Goal: Information Seeking & Learning: Learn about a topic

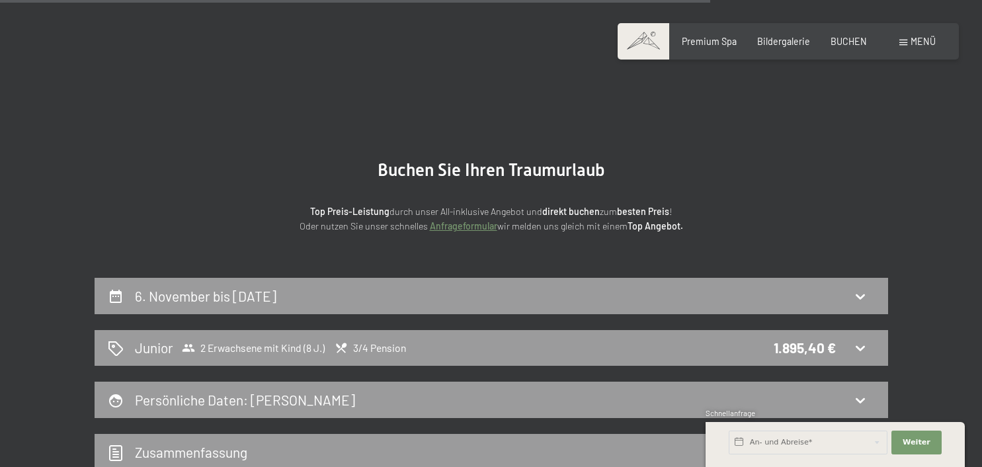
scroll to position [875, 0]
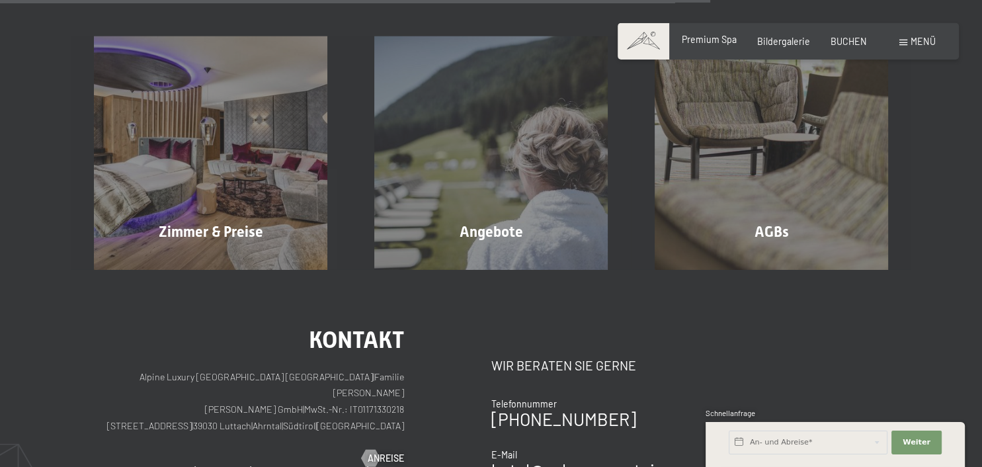
click at [713, 41] on span "Premium Spa" at bounding box center [709, 39] width 55 height 11
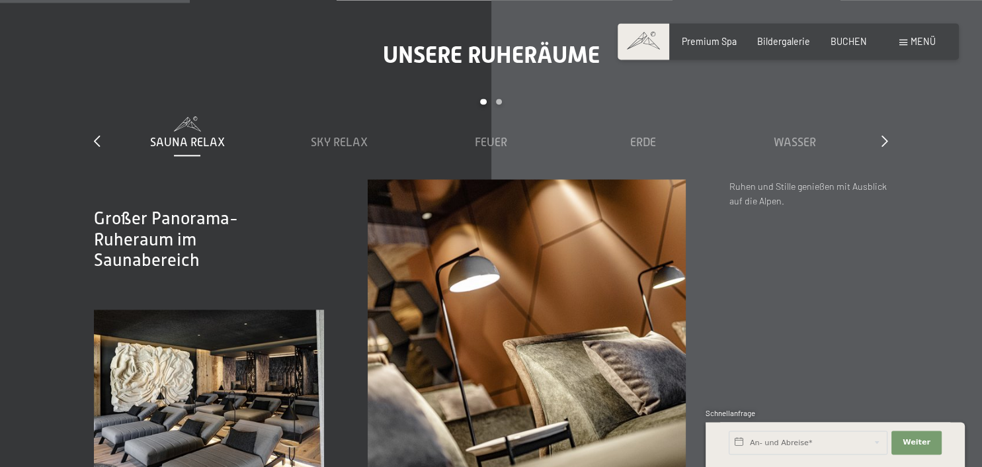
scroll to position [1613, 0]
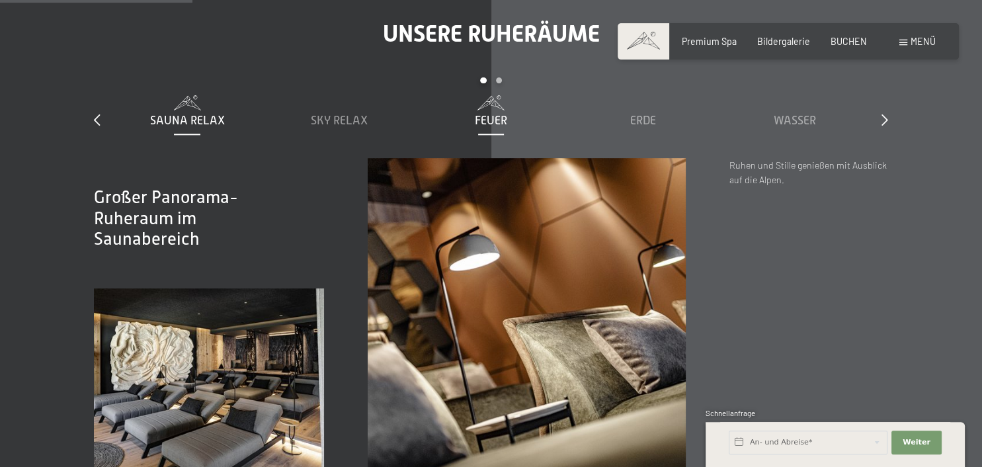
click at [495, 121] on span "Feuer" at bounding box center [491, 120] width 32 height 13
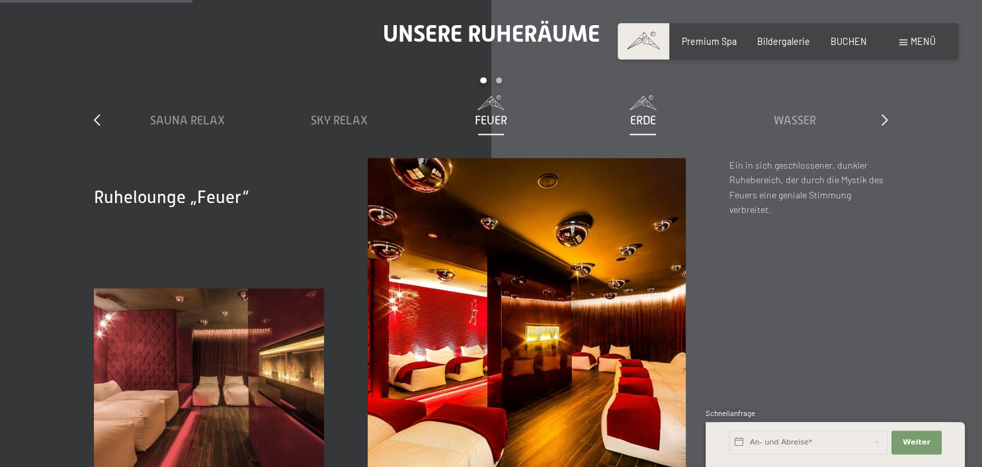
click at [636, 118] on span "Erde" at bounding box center [643, 120] width 26 height 13
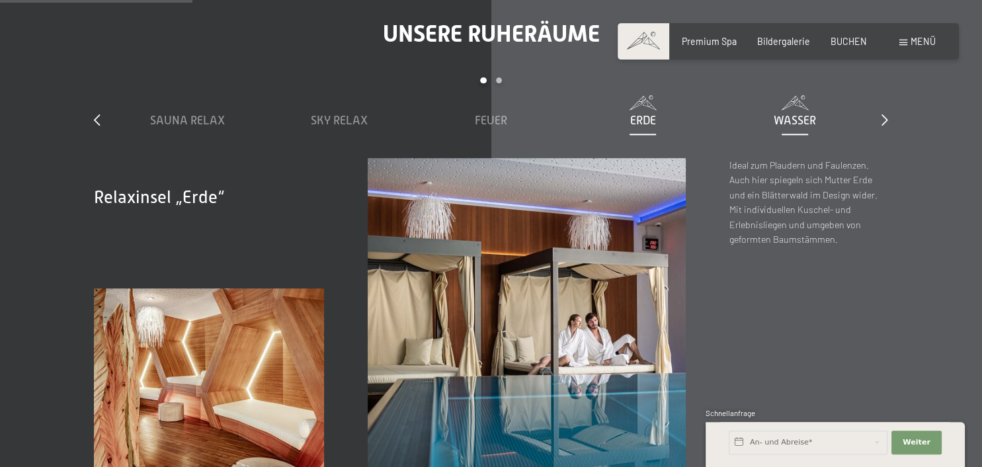
click at [779, 118] on span "Wasser" at bounding box center [795, 120] width 42 height 13
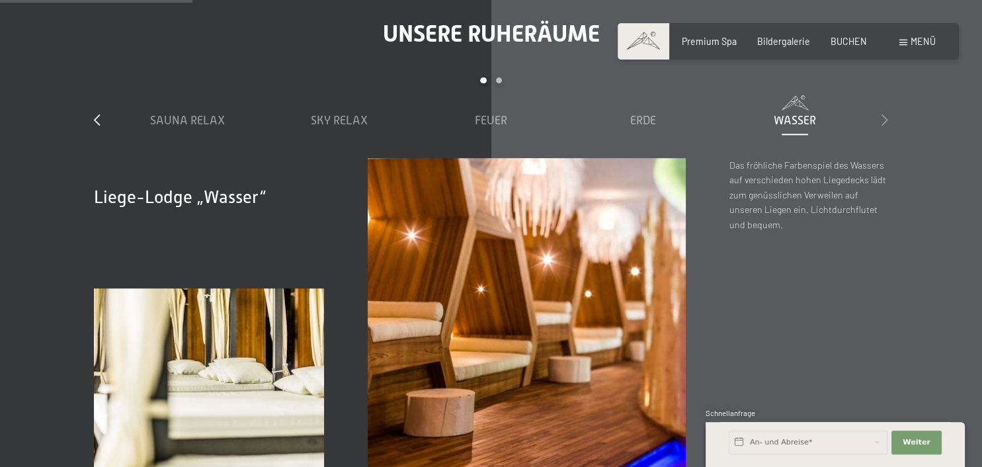
click at [885, 122] on icon at bounding box center [884, 120] width 7 height 12
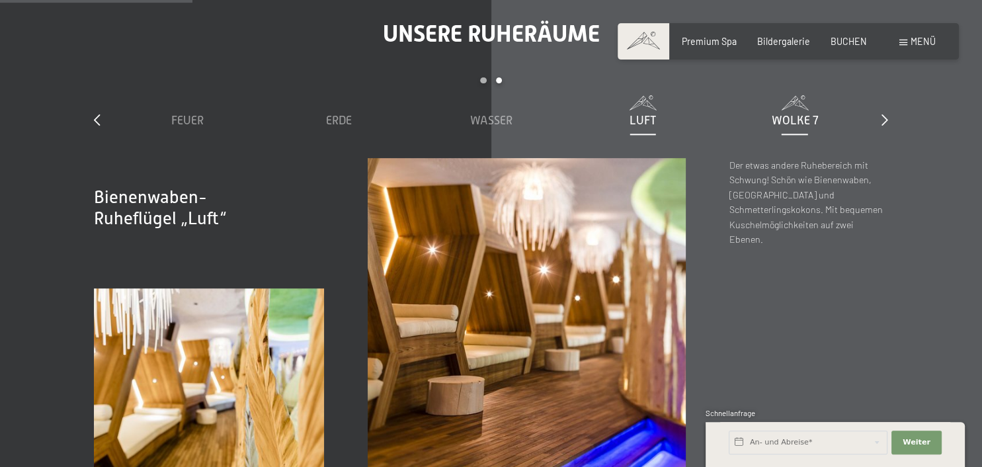
click at [798, 120] on span "Wolke 7" at bounding box center [794, 120] width 47 height 13
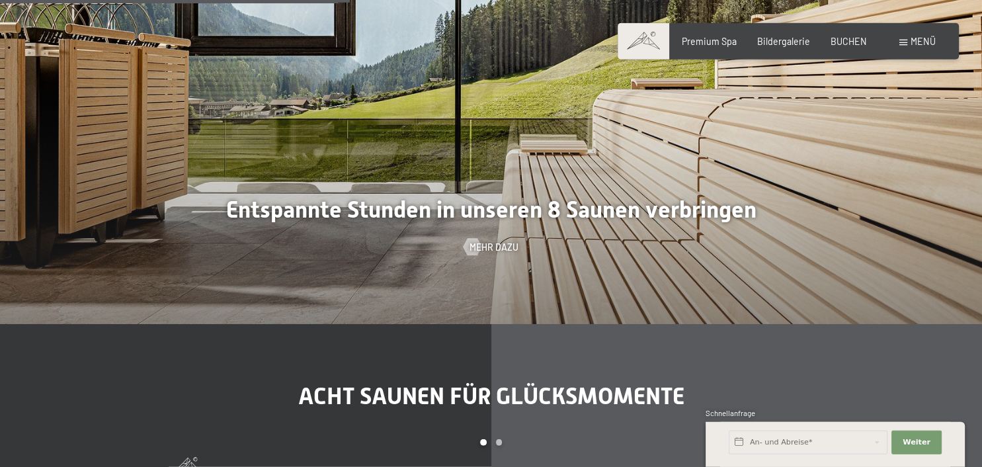
scroll to position [3375, 0]
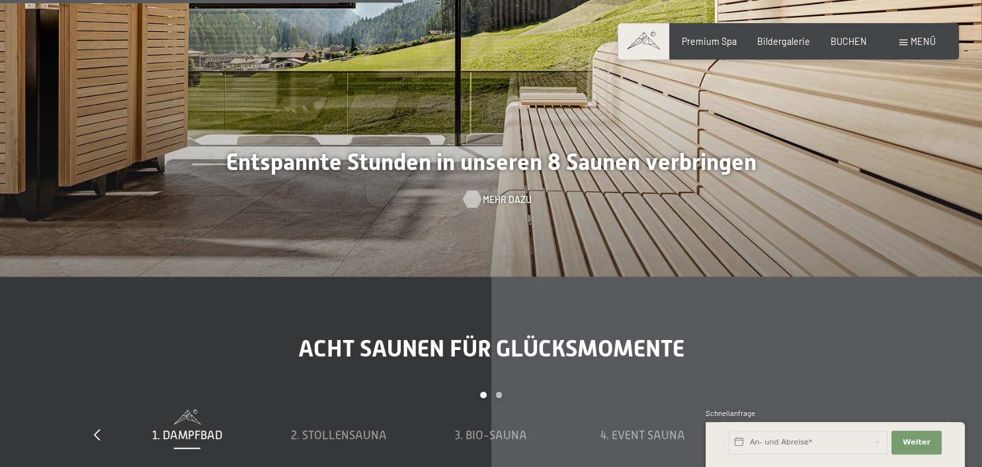
click at [472, 192] on div at bounding box center [473, 199] width 10 height 17
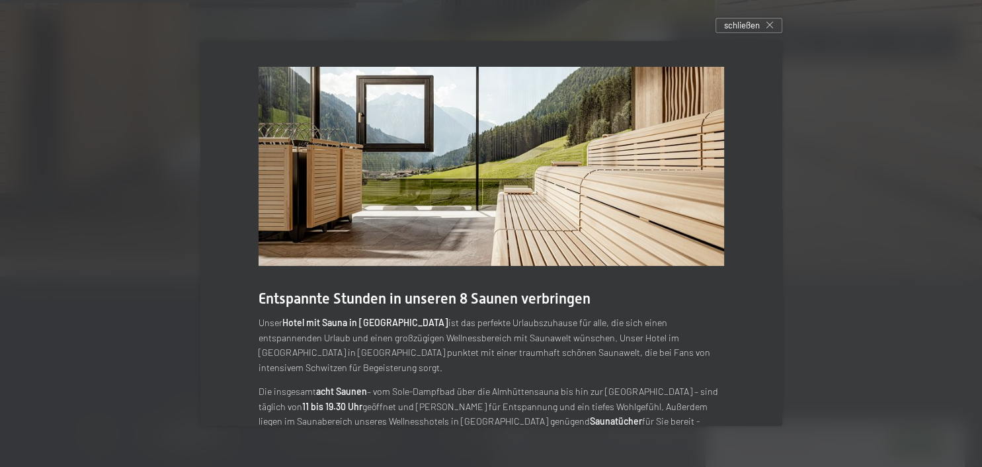
click at [857, 267] on div at bounding box center [491, 233] width 982 height 467
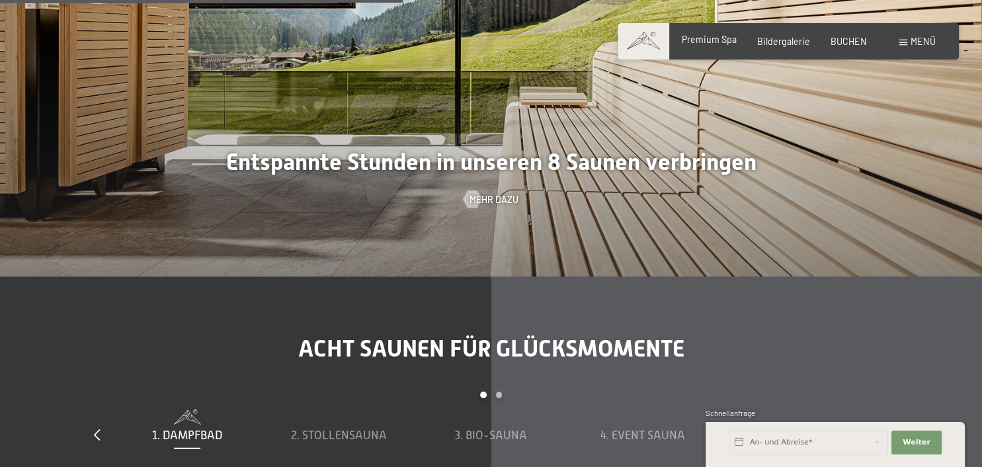
click at [701, 36] on span "Premium Spa" at bounding box center [709, 39] width 55 height 11
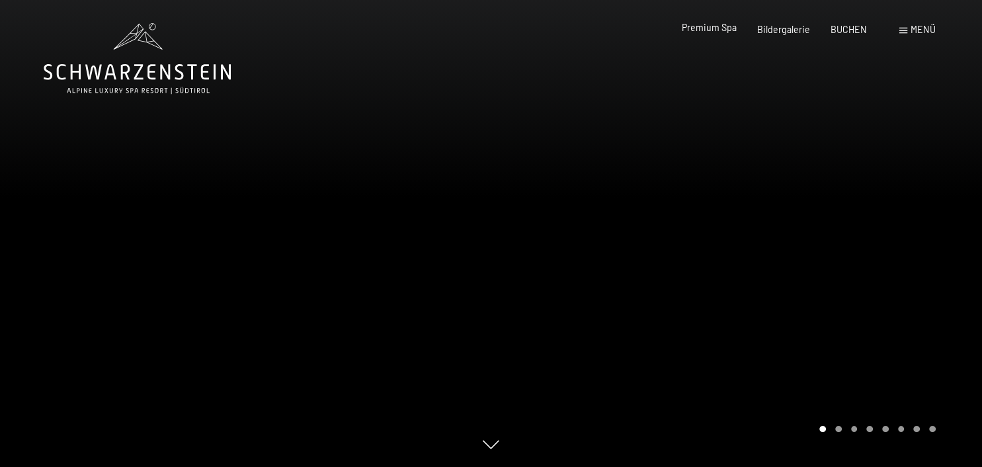
click at [718, 32] on span "Premium Spa" at bounding box center [709, 27] width 55 height 11
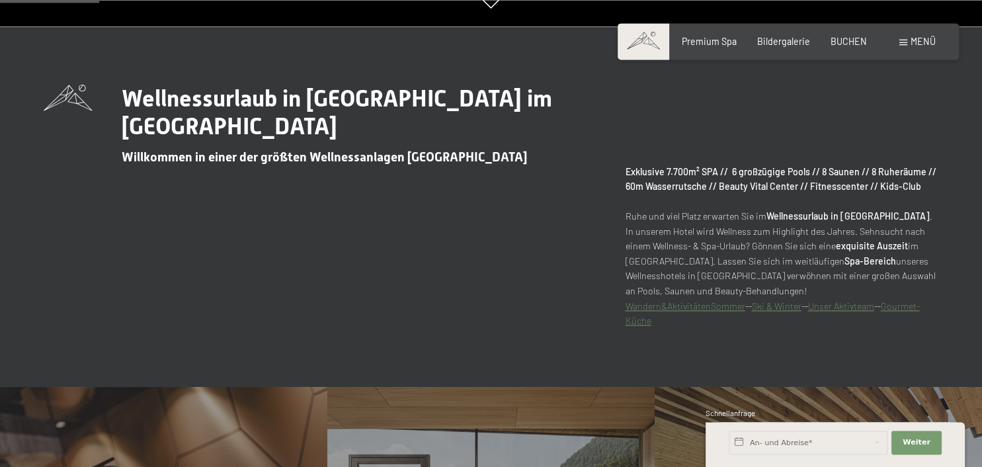
scroll to position [881, 0]
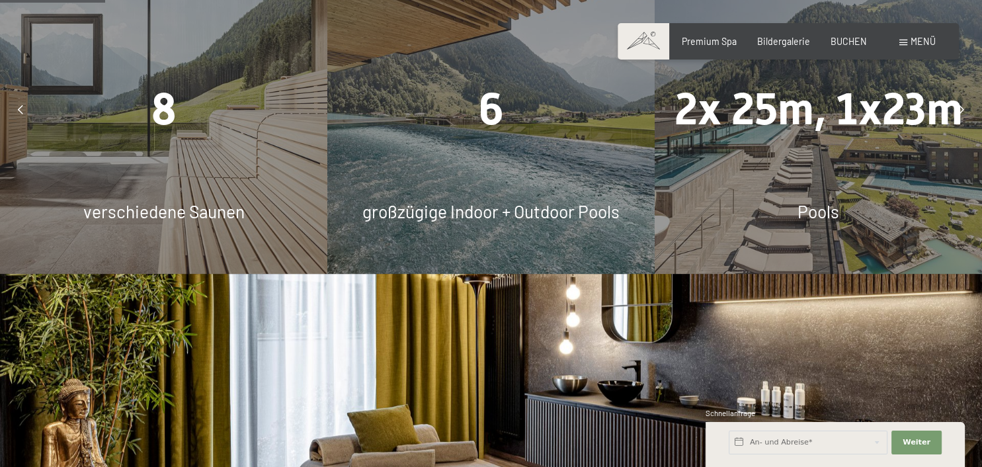
click at [17, 107] on div at bounding box center [20, 109] width 29 height 29
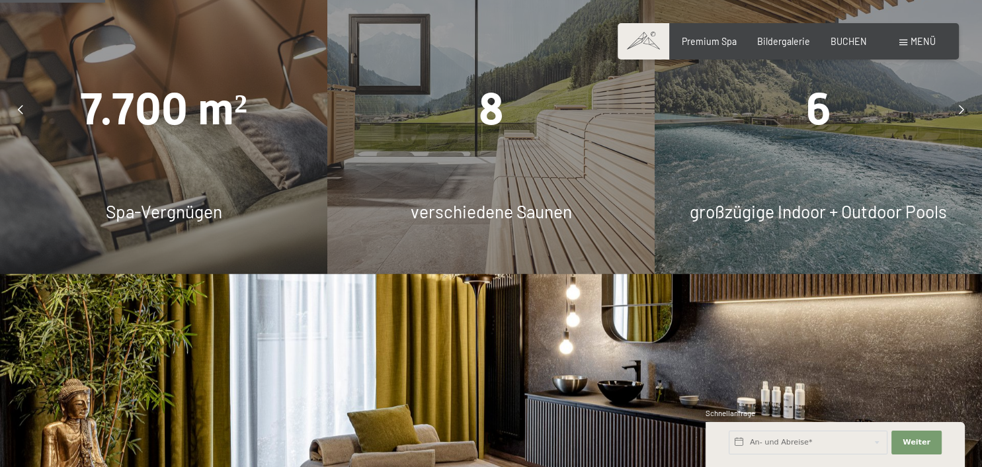
click at [138, 214] on span "Spa-Vergnügen" at bounding box center [164, 211] width 116 height 20
click at [962, 111] on icon at bounding box center [961, 109] width 5 height 9
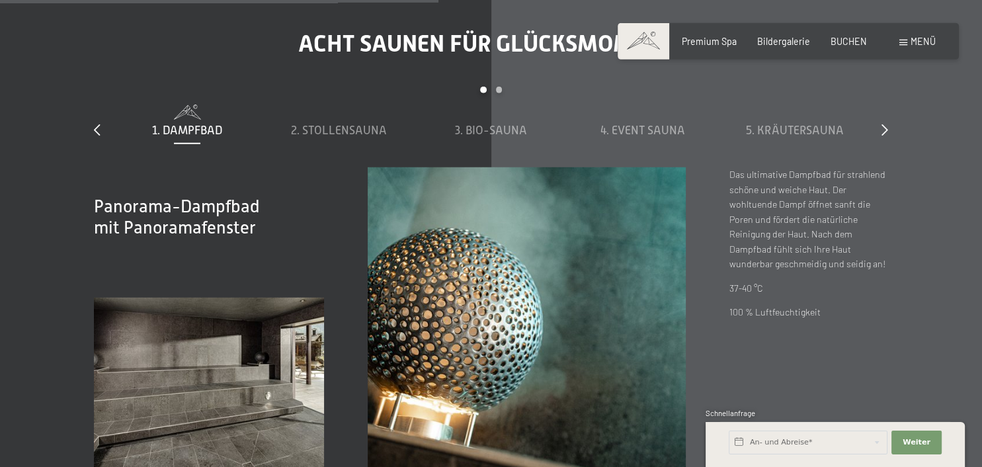
scroll to position [3690, 0]
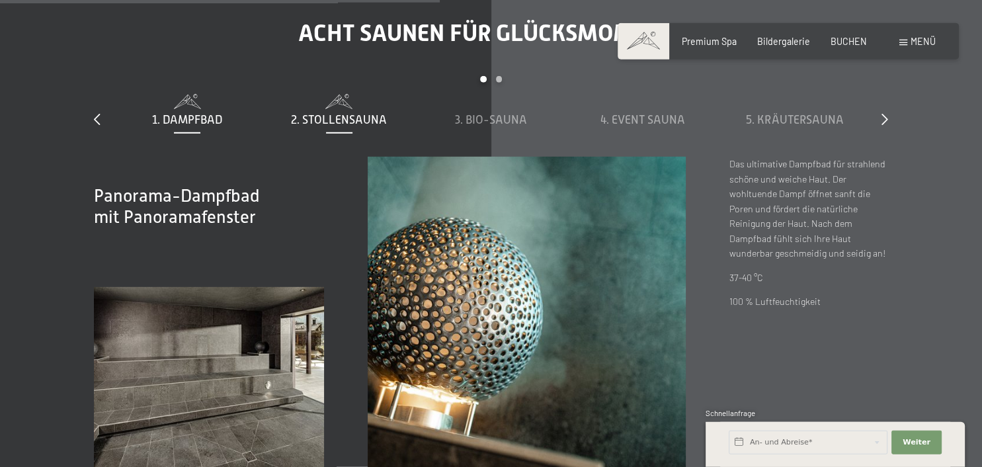
click at [335, 118] on span "2. Stollensauna" at bounding box center [339, 119] width 96 height 13
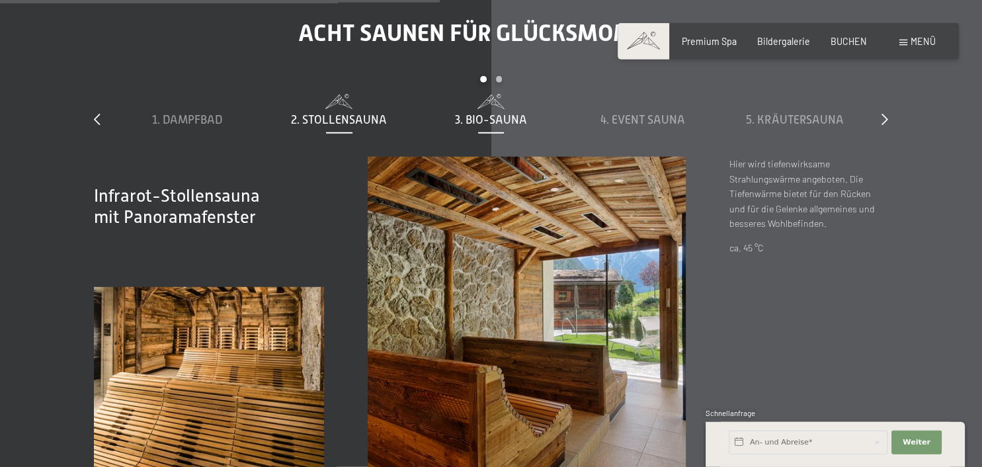
click at [483, 112] on div "3. Bio-Sauna" at bounding box center [491, 120] width 140 height 17
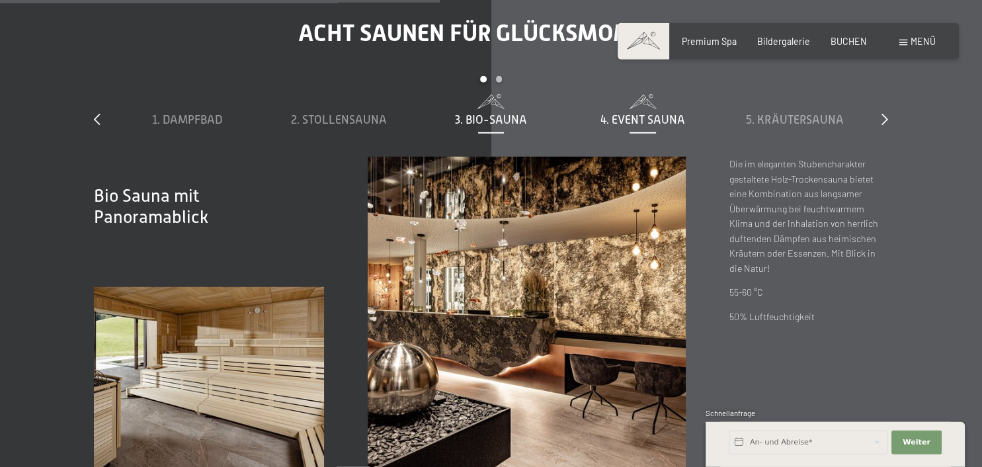
click at [646, 121] on span "4. Event Sauna" at bounding box center [642, 119] width 85 height 13
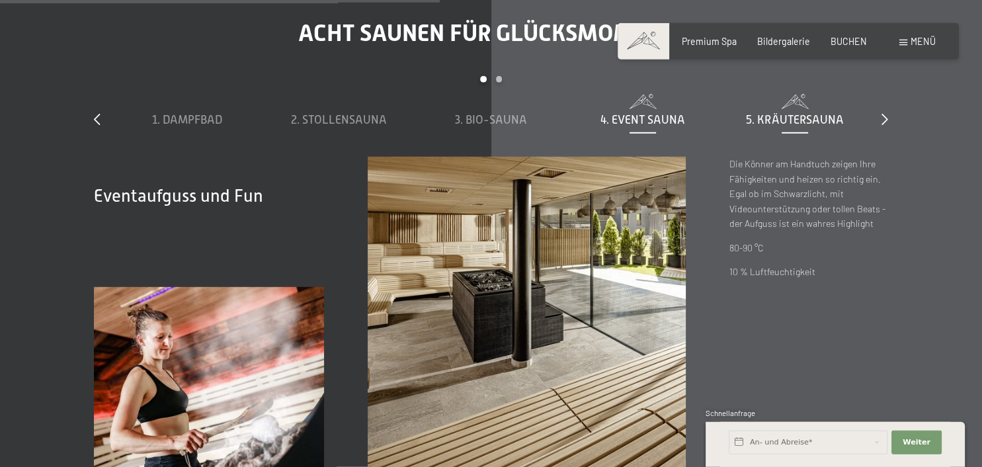
click at [767, 116] on span "5. Kräutersauna" at bounding box center [794, 119] width 97 height 13
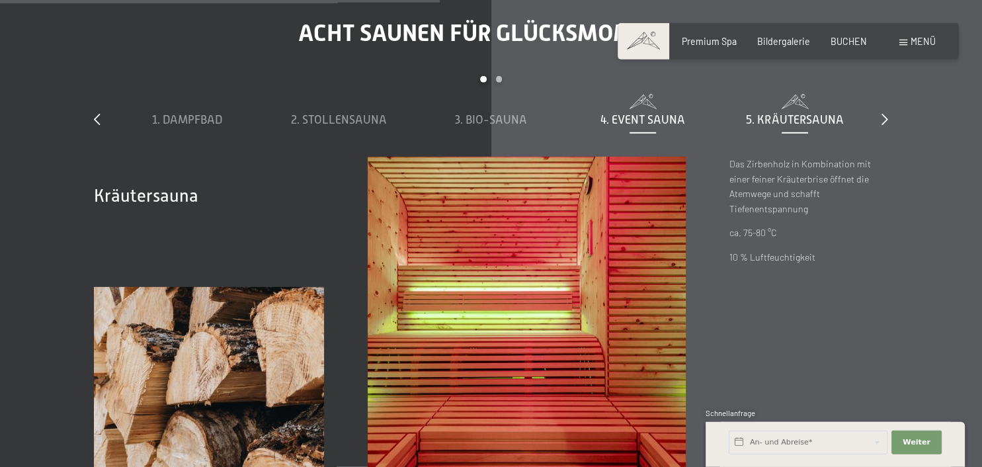
click at [653, 117] on span "4. Event Sauna" at bounding box center [642, 119] width 85 height 13
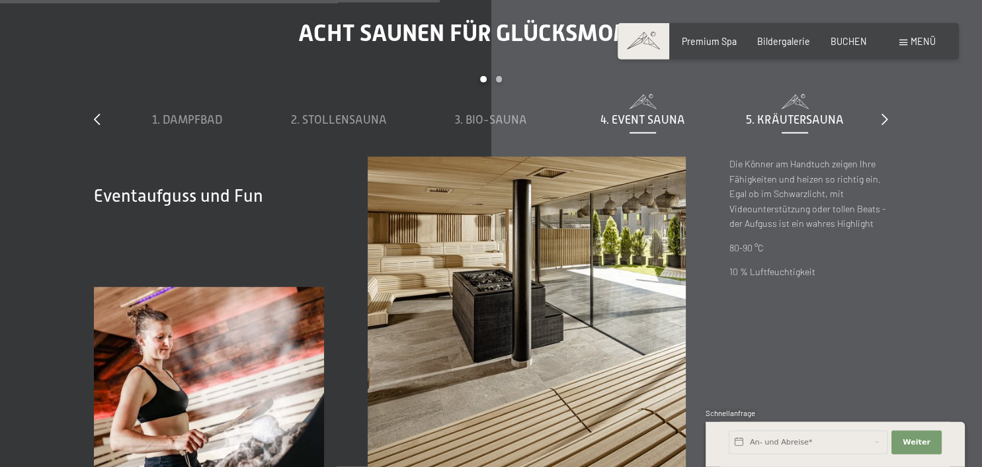
click at [773, 116] on span "5. Kräutersauna" at bounding box center [794, 119] width 97 height 13
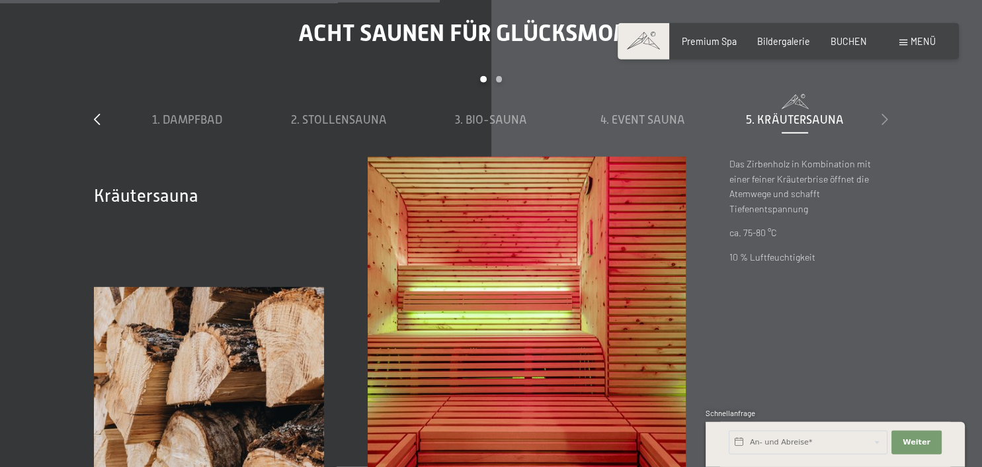
click at [885, 121] on icon at bounding box center [884, 119] width 7 height 12
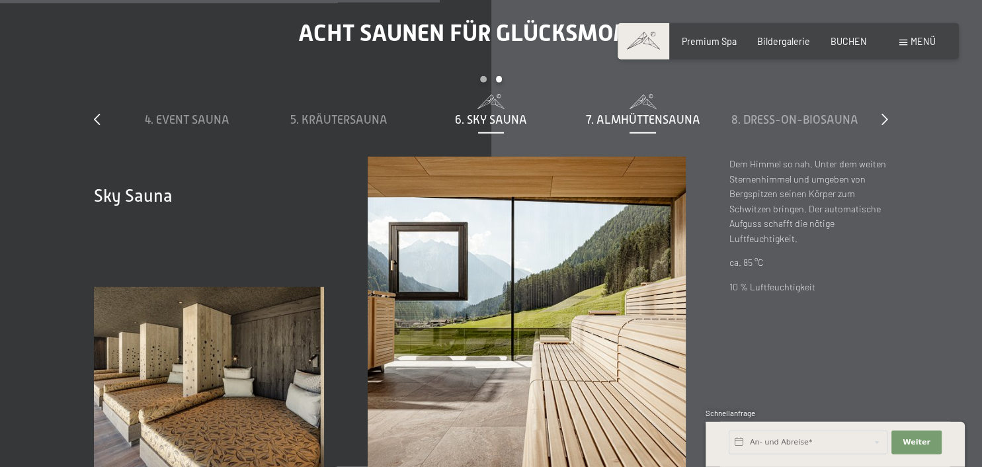
click at [655, 120] on span "7. Almhüttensauna" at bounding box center [643, 119] width 114 height 13
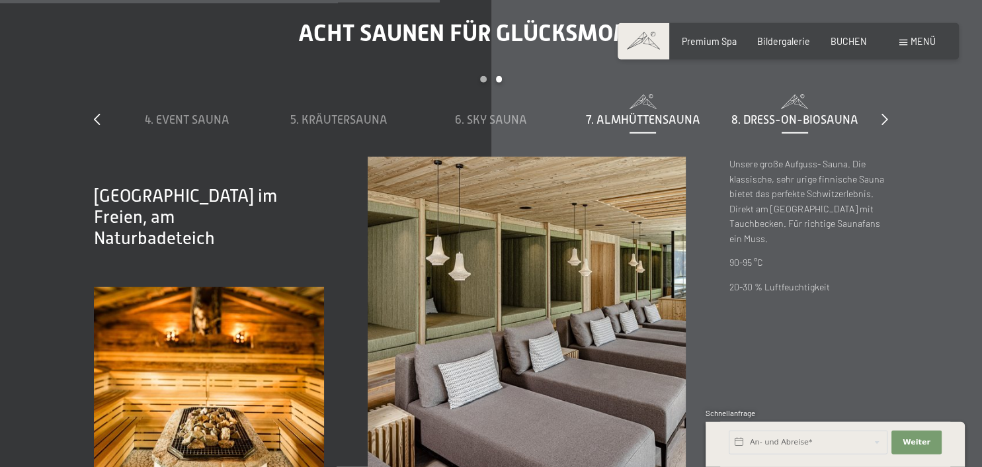
click at [776, 119] on span "8. Dress-on-Biosauna" at bounding box center [794, 119] width 127 height 13
